Goal: Navigation & Orientation: Find specific page/section

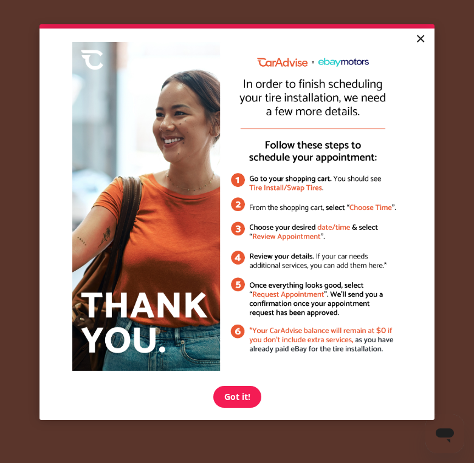
click at [415, 38] on link "×" at bounding box center [419, 40] width 21 height 22
